Goal: Task Accomplishment & Management: Use online tool/utility

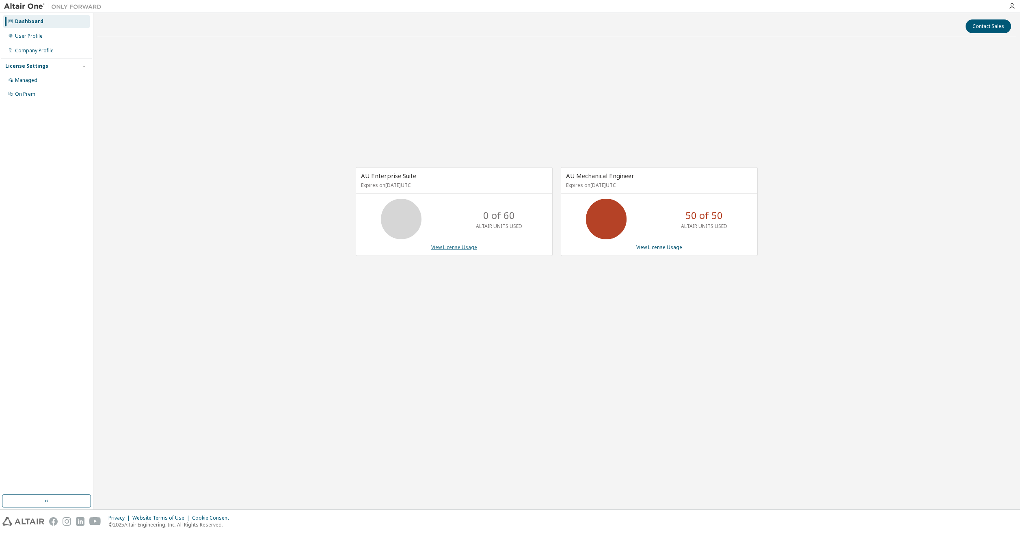
click at [459, 249] on link "View License Usage" at bounding box center [454, 247] width 46 height 7
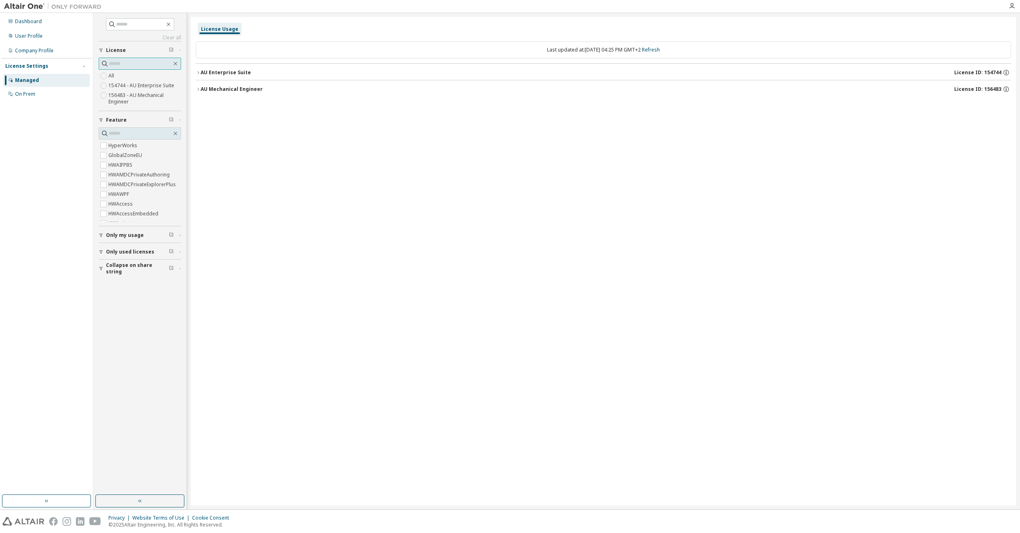
click at [132, 63] on input "text" at bounding box center [140, 64] width 63 height 8
click at [231, 73] on div "AU Enterprise Suite" at bounding box center [226, 72] width 50 height 6
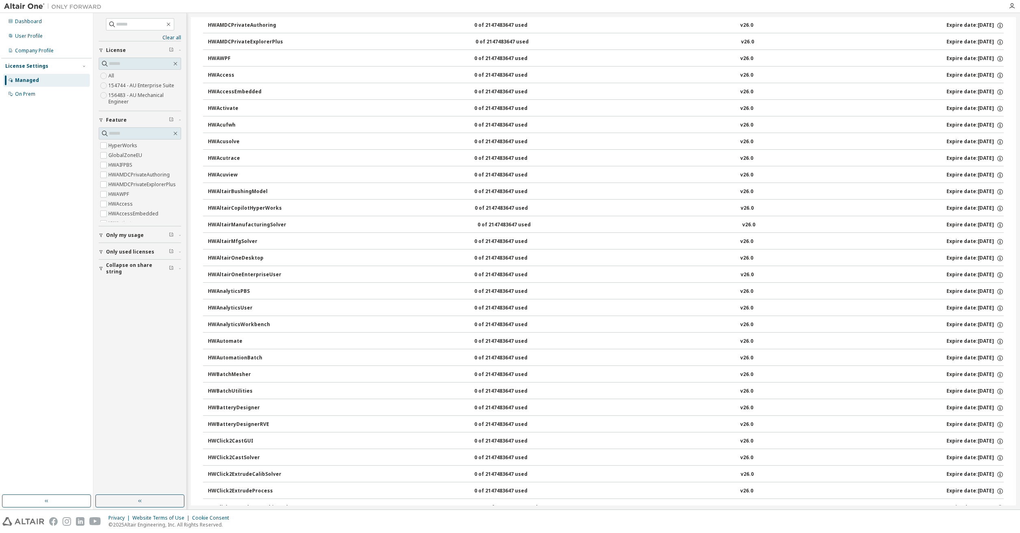
scroll to position [122, 0]
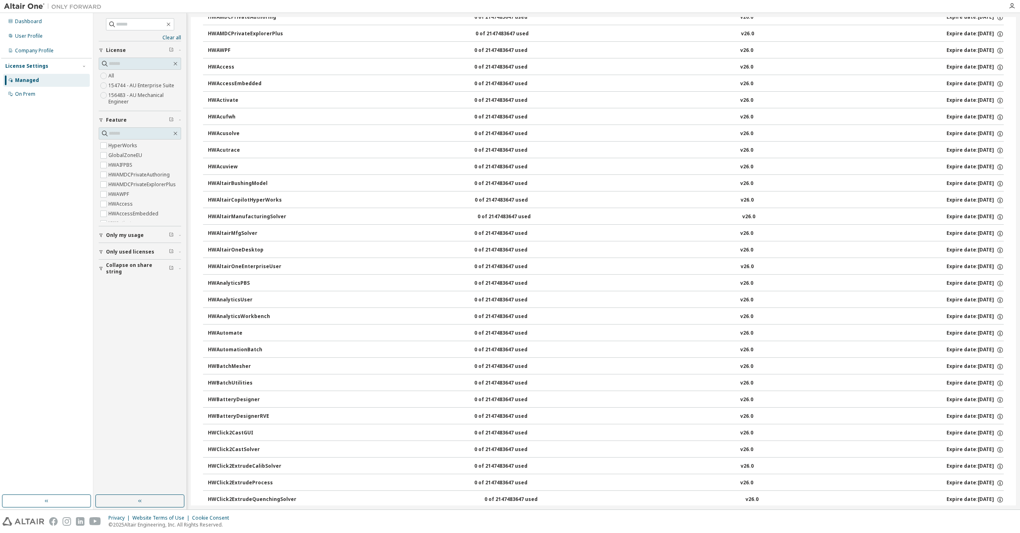
click at [511, 314] on div "0 of 2147483647 used" at bounding box center [510, 316] width 73 height 7
click at [255, 315] on div "HWAnalyticsWorkbench" at bounding box center [244, 316] width 73 height 7
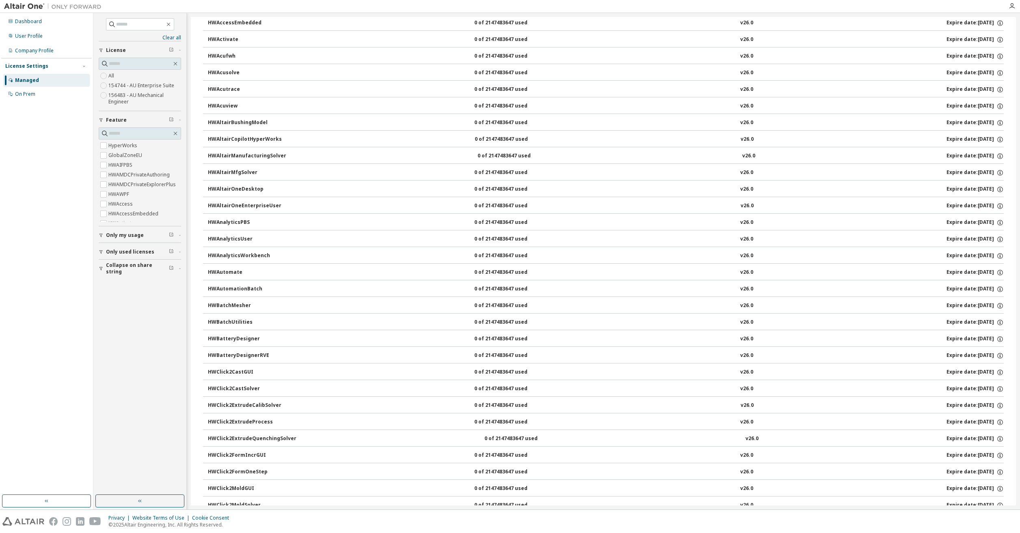
scroll to position [0, 0]
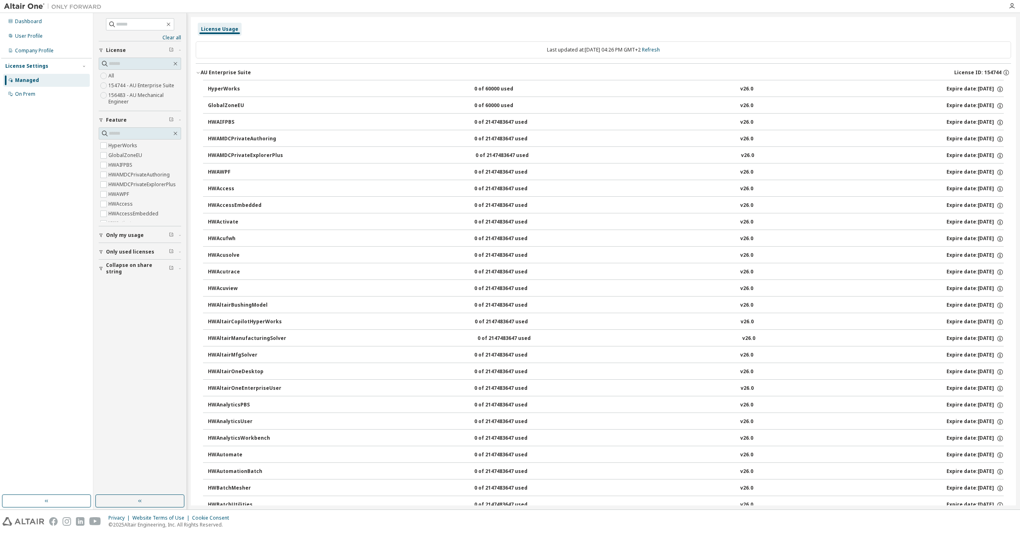
drag, startPoint x: 127, startPoint y: 337, endPoint x: 140, endPoint y: 334, distance: 14.1
click at [127, 337] on div "Clear all Collapse on share string Only used licenses Only my usage Feature Hyp…" at bounding box center [140, 254] width 91 height 480
click at [131, 129] on input "text" at bounding box center [140, 133] width 63 height 8
type input "*******"
